Goal: Use online tool/utility: Utilize a website feature to perform a specific function

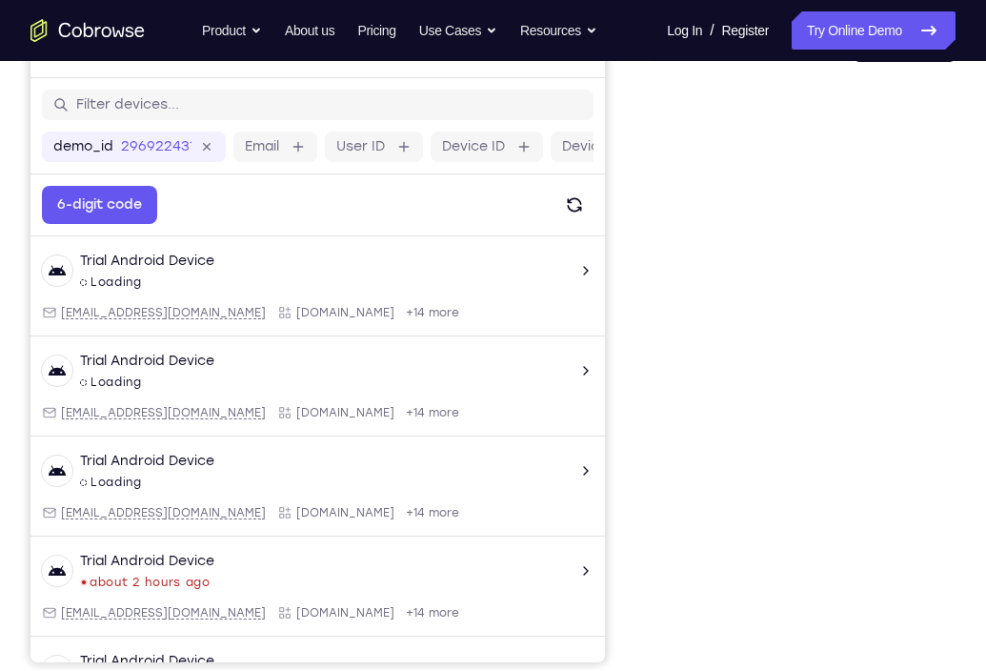
scroll to position [196, 0]
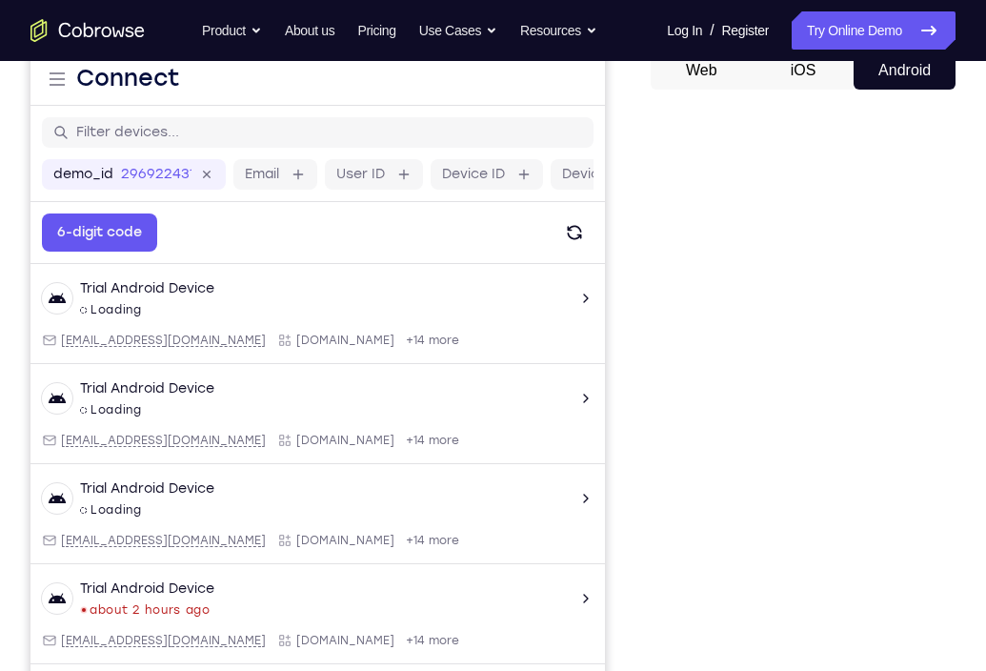
click at [614, 473] on div "Your Support Agent Your Customer Web iOS Android" at bounding box center [492, 339] width 925 height 704
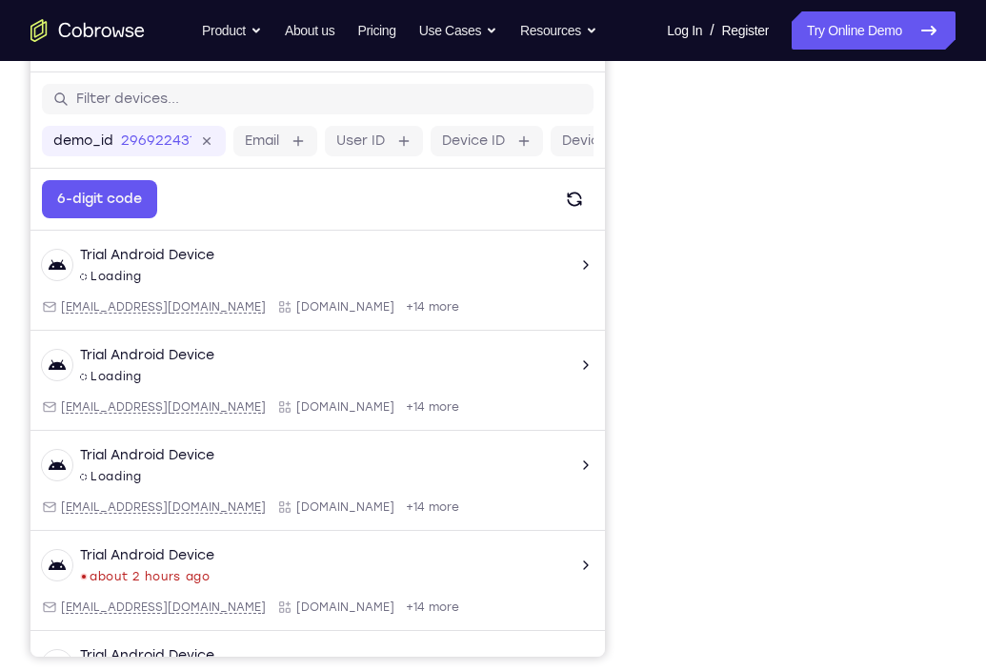
scroll to position [232, 0]
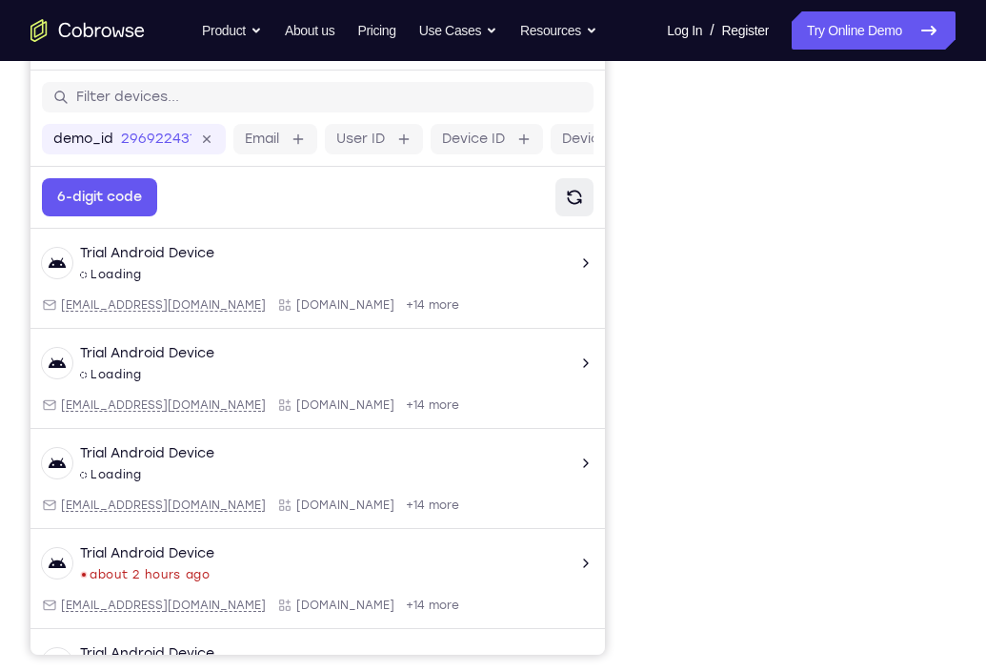
click at [562, 180] on button "Refresh" at bounding box center [574, 197] width 38 height 38
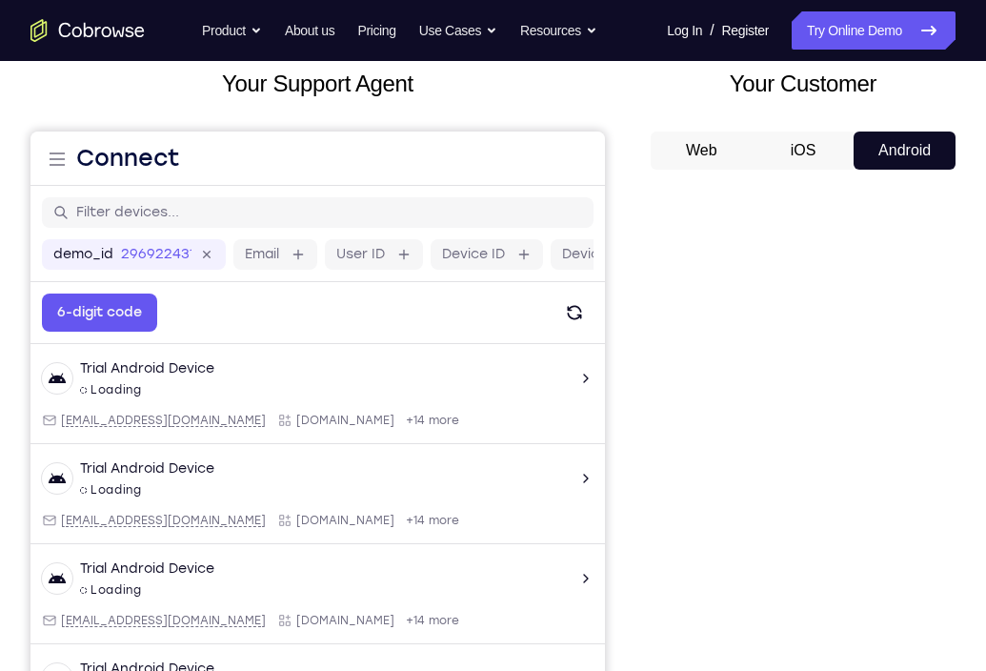
scroll to position [111, 0]
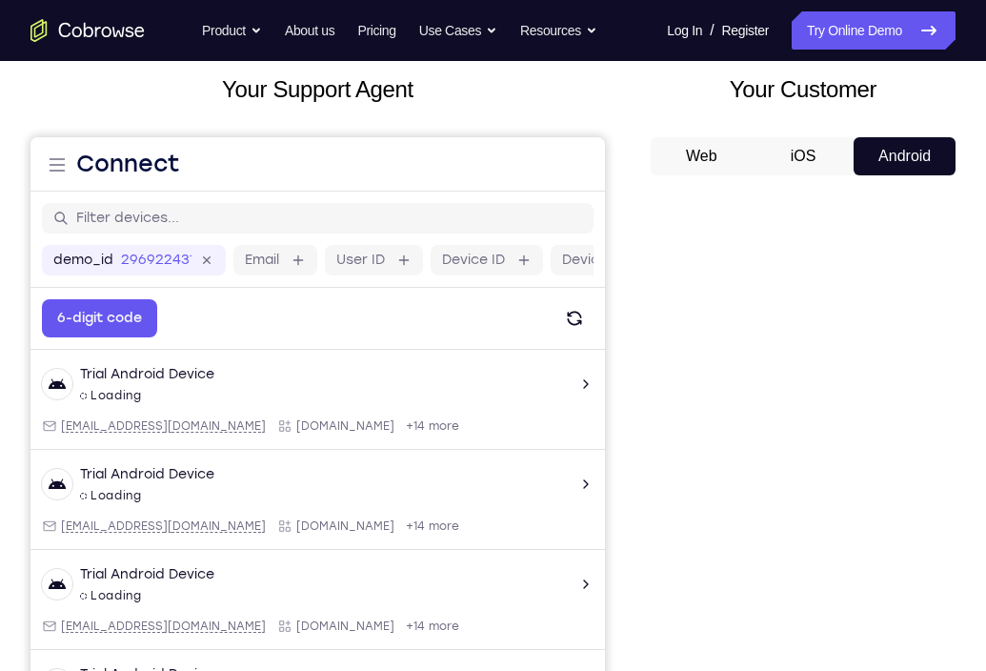
click at [791, 151] on button "iOS" at bounding box center [804, 156] width 102 height 38
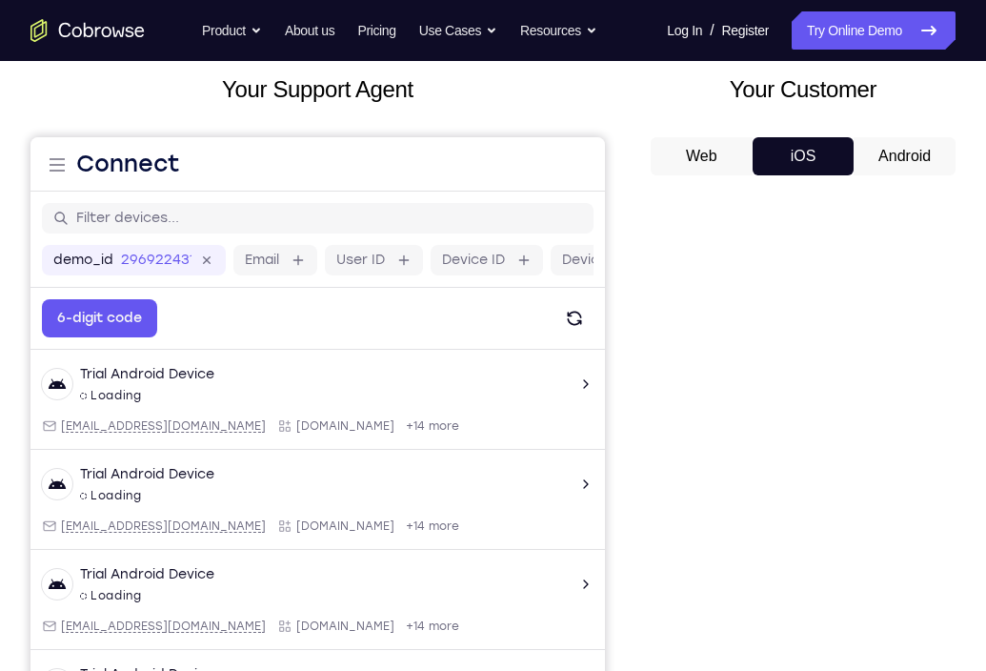
click at [887, 143] on button "Android" at bounding box center [905, 156] width 102 height 38
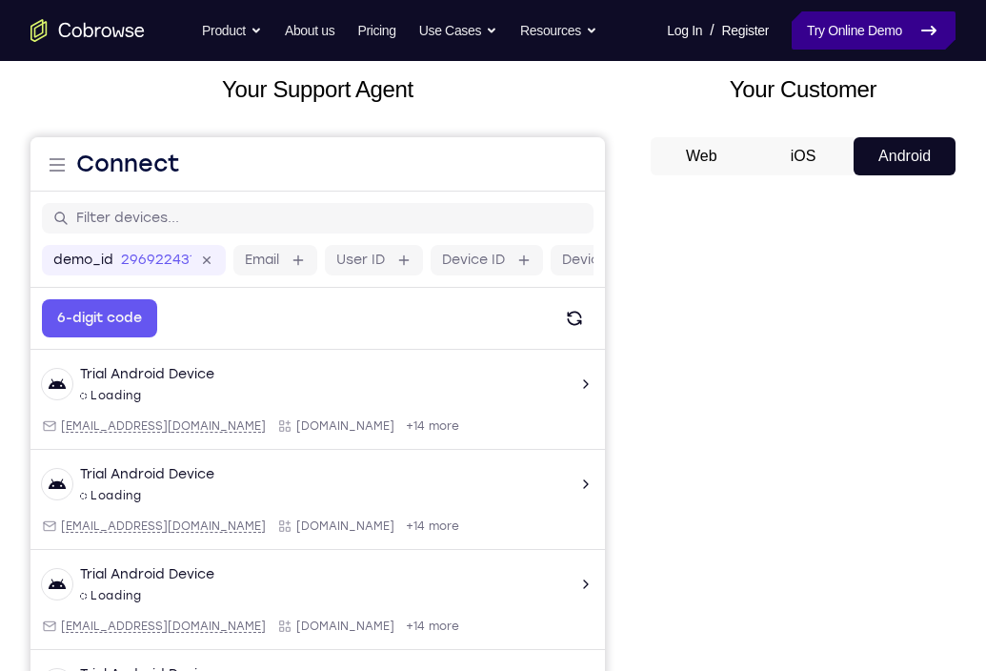
click at [878, 22] on link "Try Online Demo" at bounding box center [874, 30] width 164 height 38
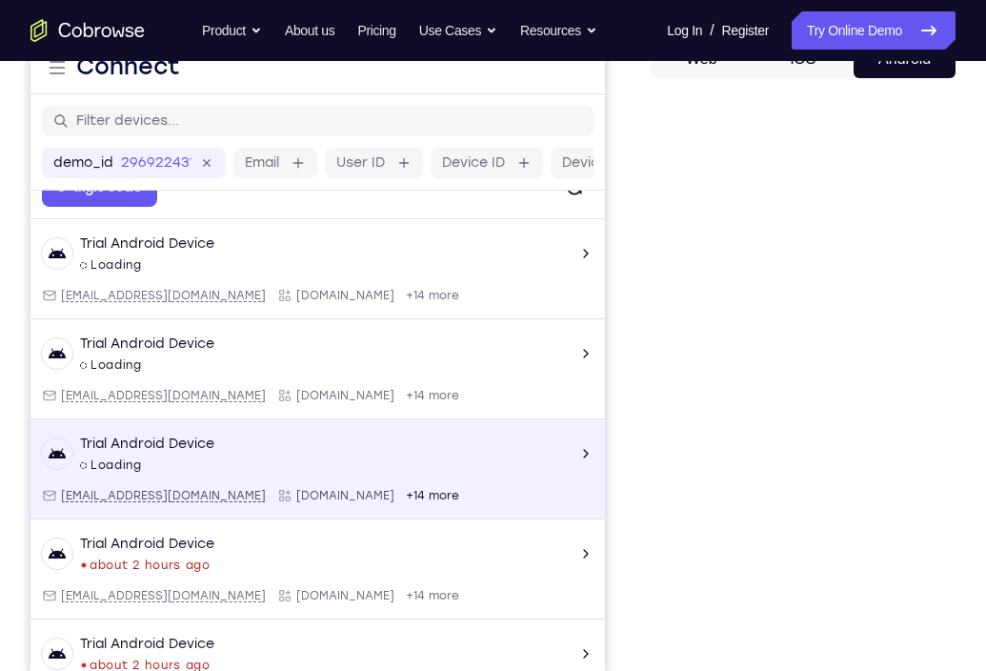
scroll to position [0, 0]
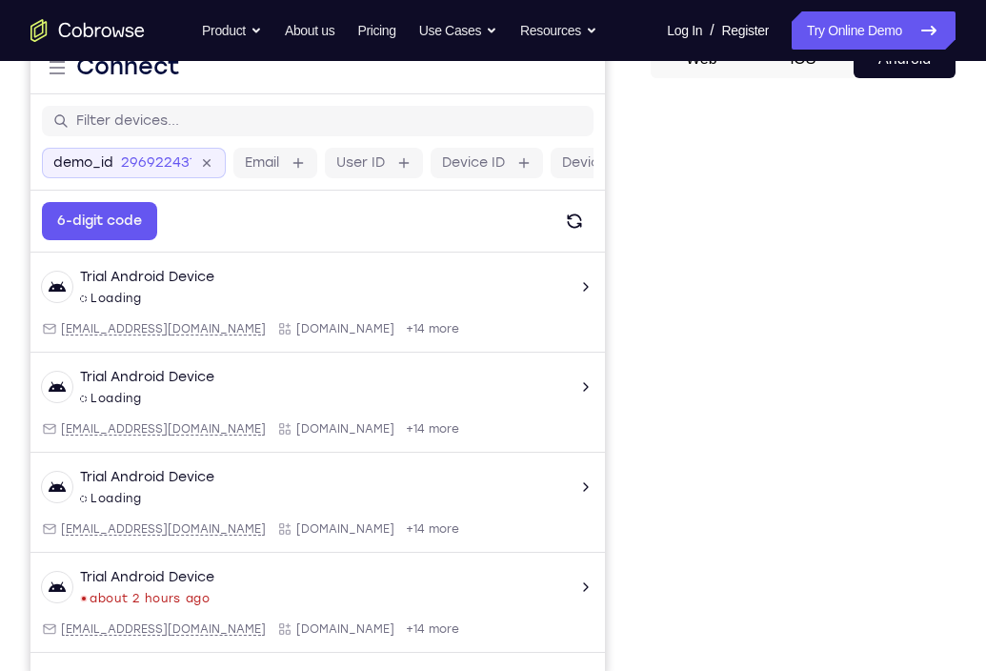
click at [204, 167] on icon at bounding box center [207, 163] width 22 height 22
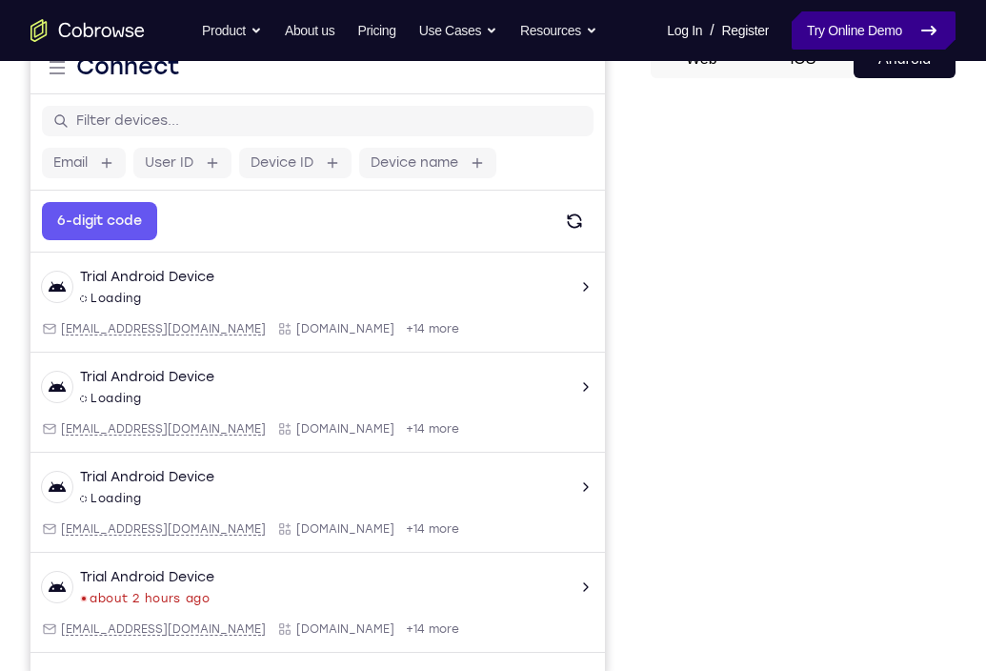
click at [810, 36] on link "Try Online Demo" at bounding box center [874, 30] width 164 height 38
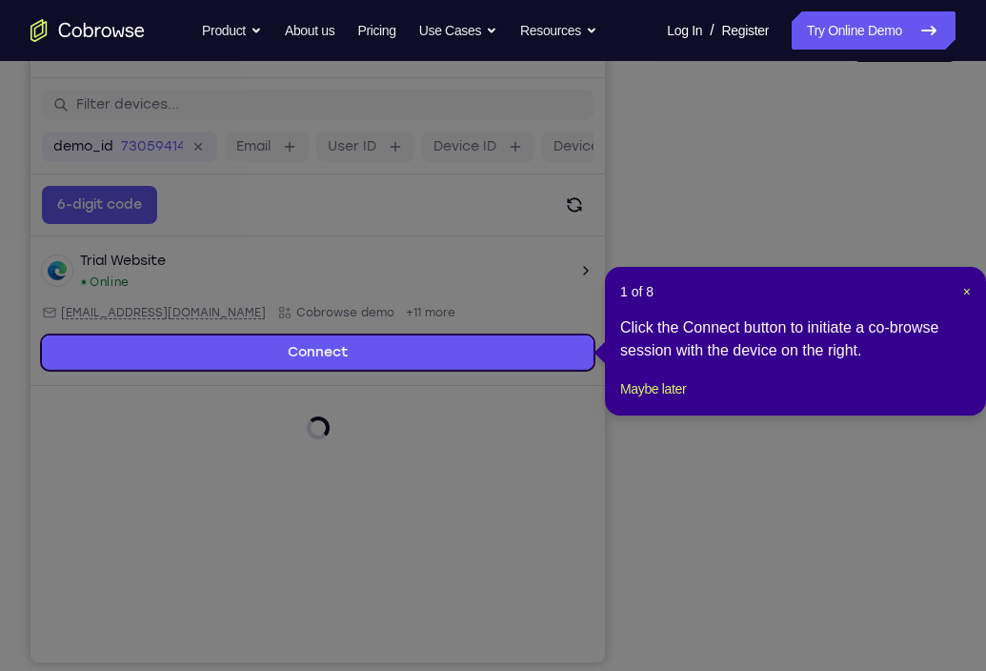
click at [967, 279] on div "1 of 8 × Click the Connect button to initiate a co-browse session with the devi…" at bounding box center [795, 341] width 381 height 149
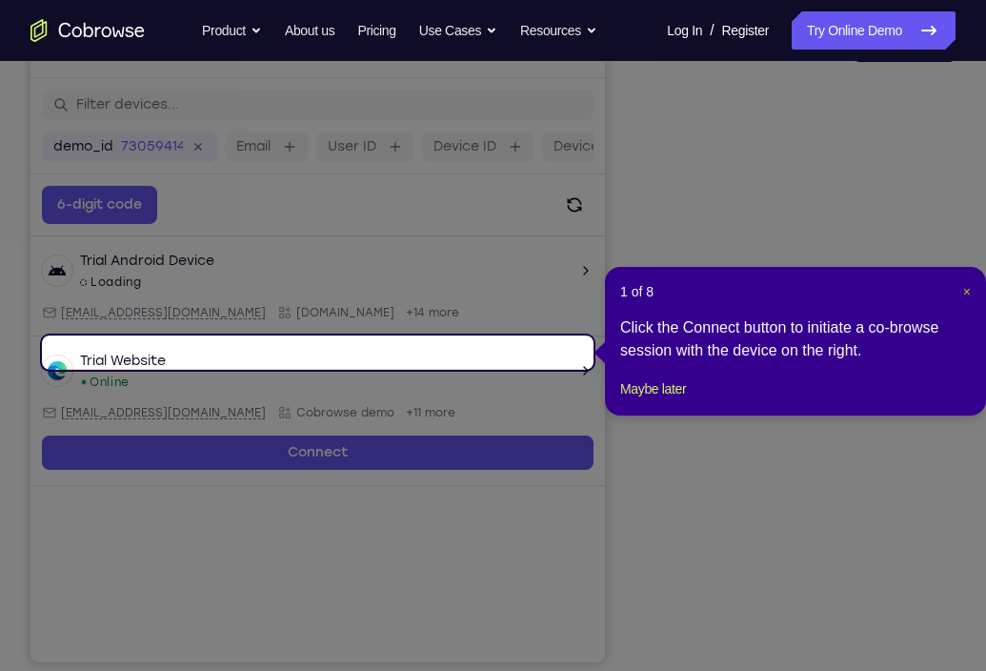
click at [966, 289] on span "×" at bounding box center [967, 291] width 8 height 15
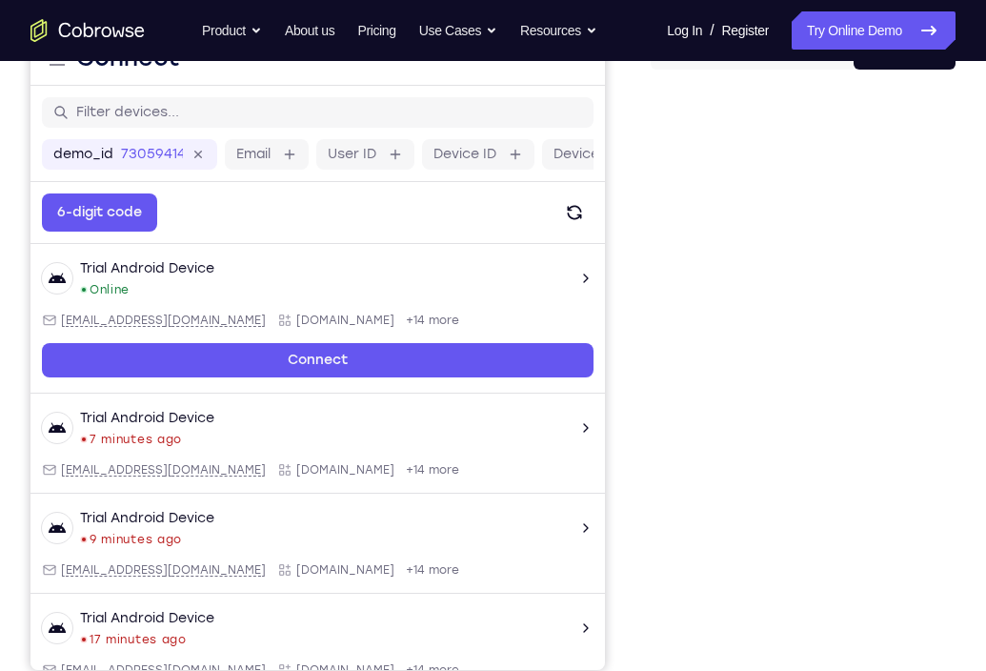
scroll to position [214, 0]
